Goal: Transaction & Acquisition: Purchase product/service

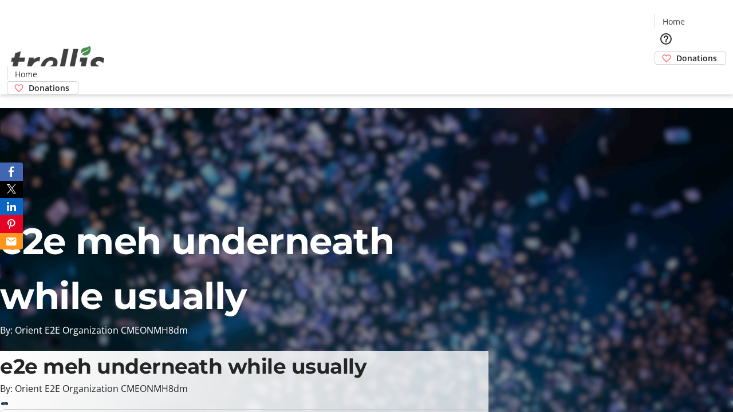
click at [676, 52] on span "Donations" at bounding box center [696, 58] width 41 height 12
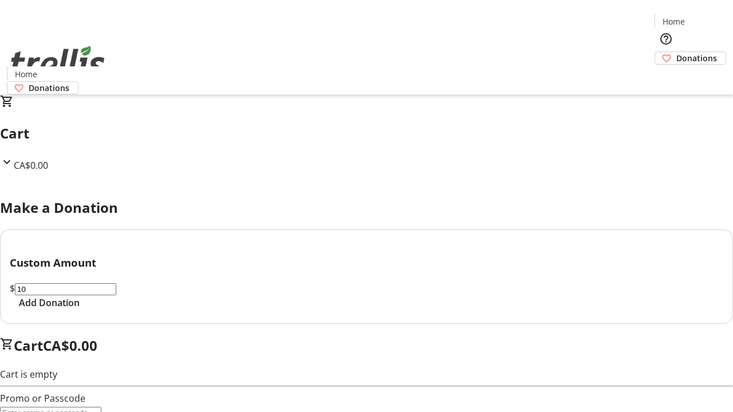
click at [80, 310] on span "Add Donation" at bounding box center [49, 303] width 61 height 14
